Goal: Task Accomplishment & Management: Use online tool/utility

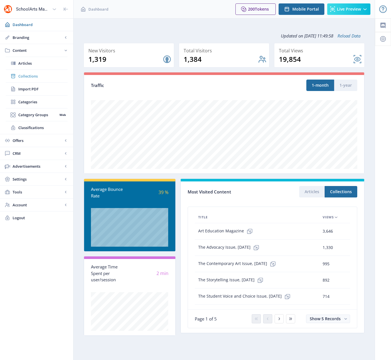
click at [29, 76] on span "Collections" at bounding box center [42, 76] width 49 height 6
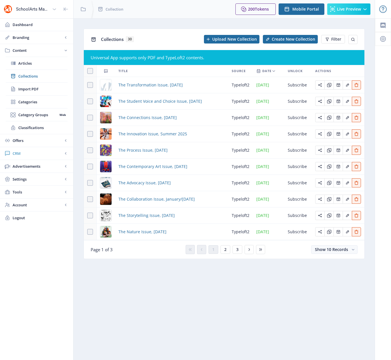
click at [17, 153] on span "CRM" at bounding box center [38, 154] width 50 height 6
click at [23, 90] on span "Readers" at bounding box center [42, 89] width 49 height 6
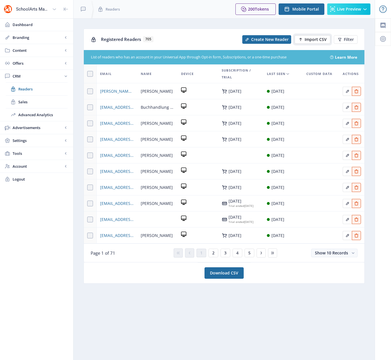
click at [323, 38] on span "Import CSV" at bounding box center [316, 39] width 22 height 5
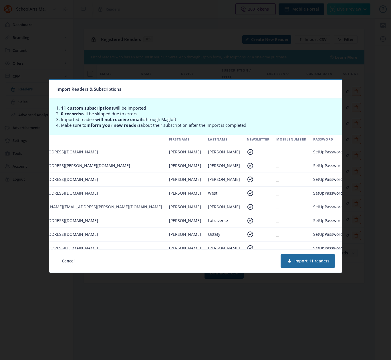
scroll to position [1, 0]
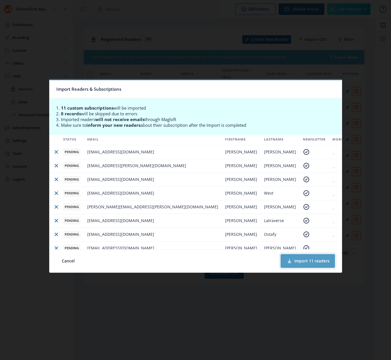
click at [306, 263] on button "Import 11 readers" at bounding box center [308, 261] width 54 height 14
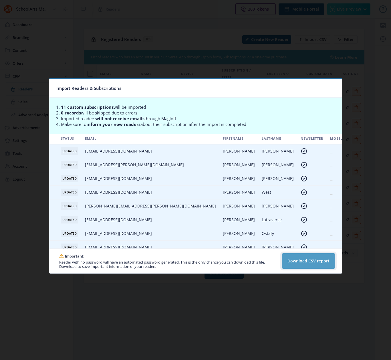
click at [305, 260] on button "Download CSV report" at bounding box center [308, 260] width 53 height 15
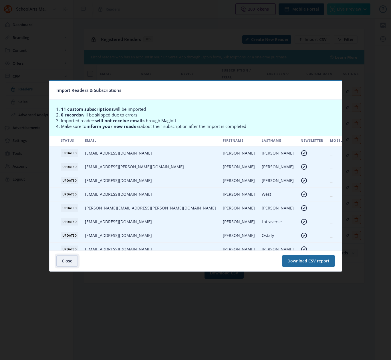
click at [66, 260] on button "Close" at bounding box center [66, 260] width 21 height 11
